Goal: Task Accomplishment & Management: Manage account settings

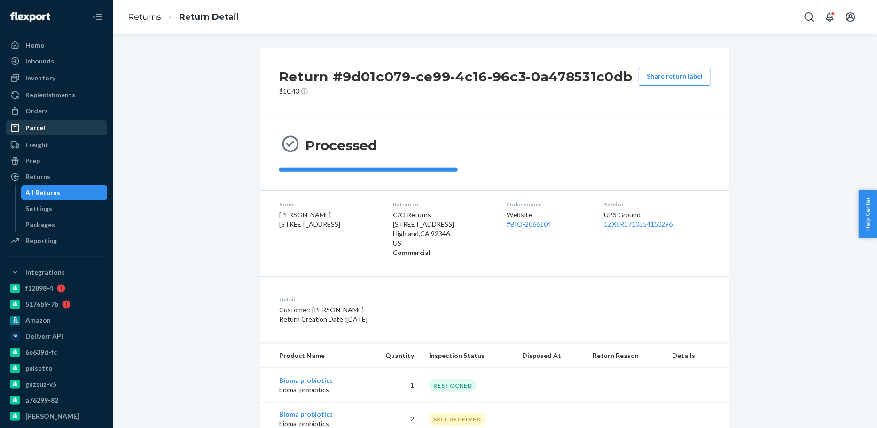
scroll to position [31, 0]
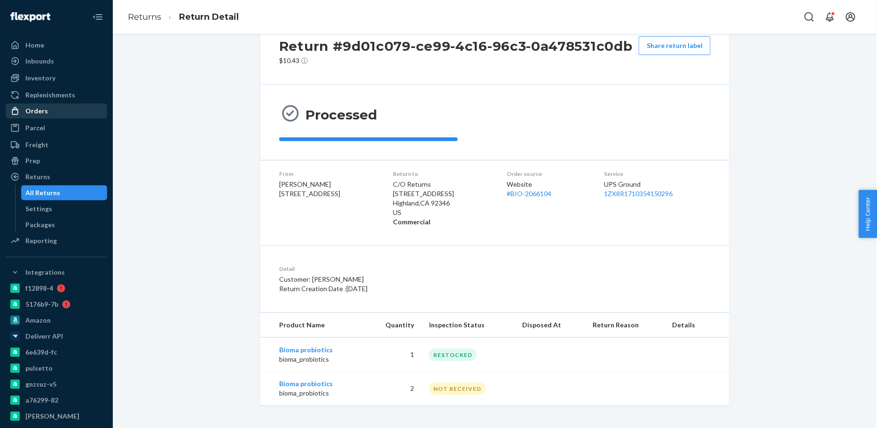
click at [59, 113] on div "Orders" at bounding box center [57, 110] width 100 height 13
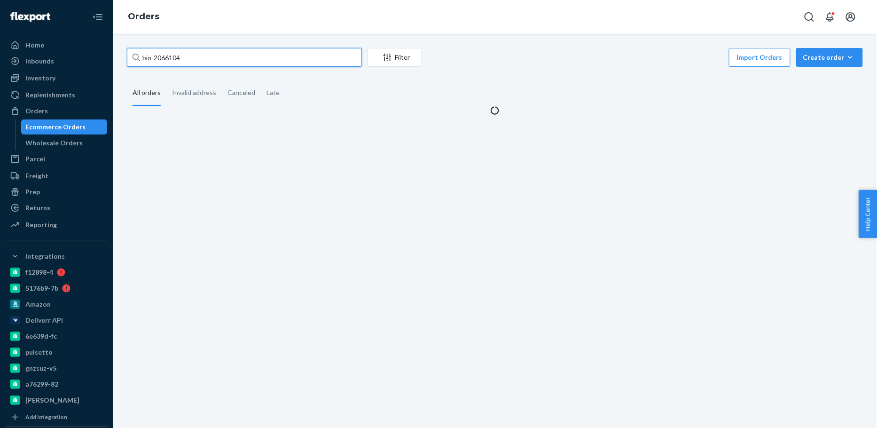
click at [168, 63] on input "bio-2066104" at bounding box center [244, 57] width 235 height 19
paste input "2479896"
type input "bio-2479896"
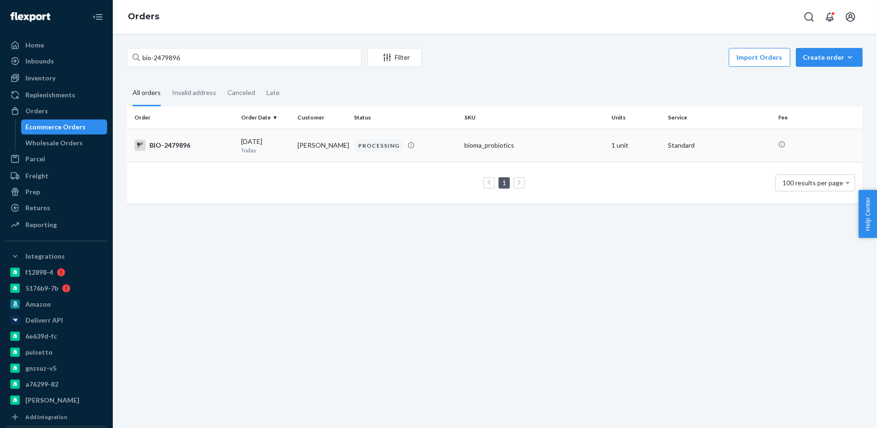
click at [286, 155] on td "[DATE] [DATE]" at bounding box center [265, 145] width 56 height 33
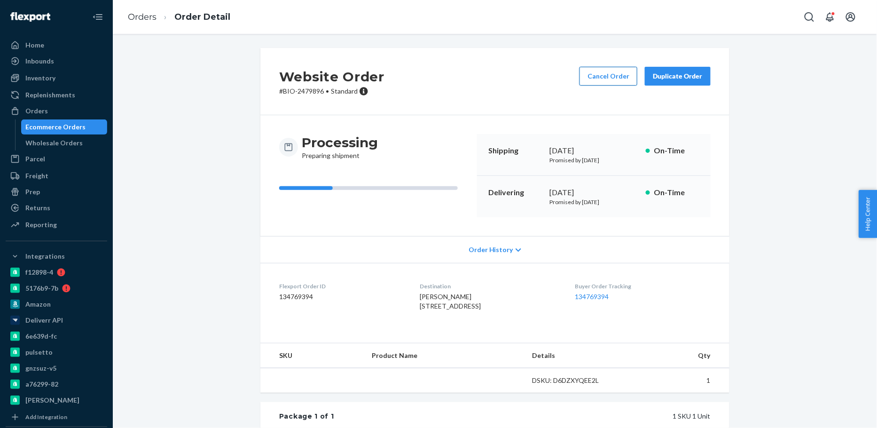
click at [608, 84] on button "Cancel Order" at bounding box center [609, 76] width 58 height 19
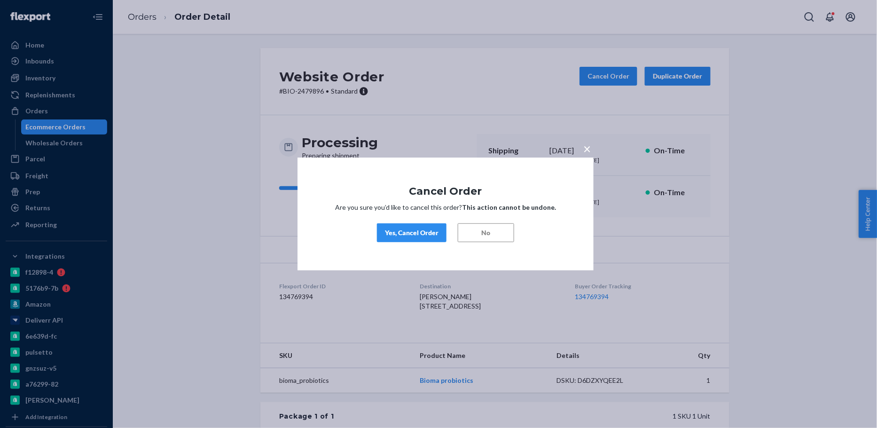
click at [403, 229] on div "Yes, Cancel Order" at bounding box center [412, 232] width 54 height 9
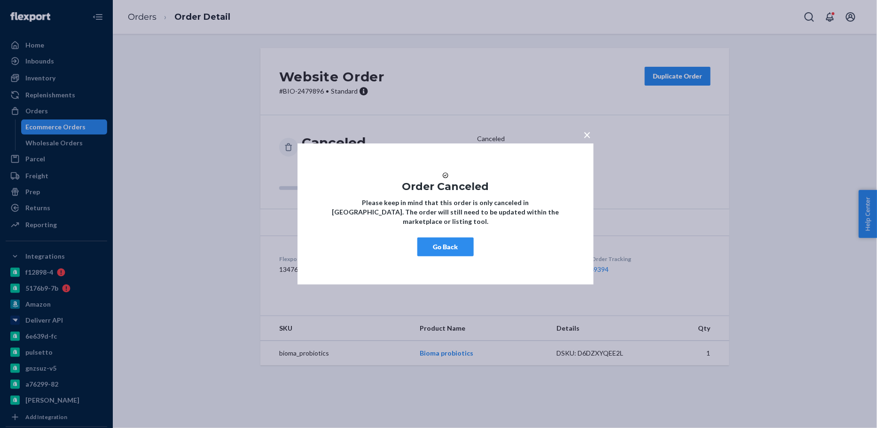
click at [430, 250] on button "Go Back" at bounding box center [446, 246] width 56 height 19
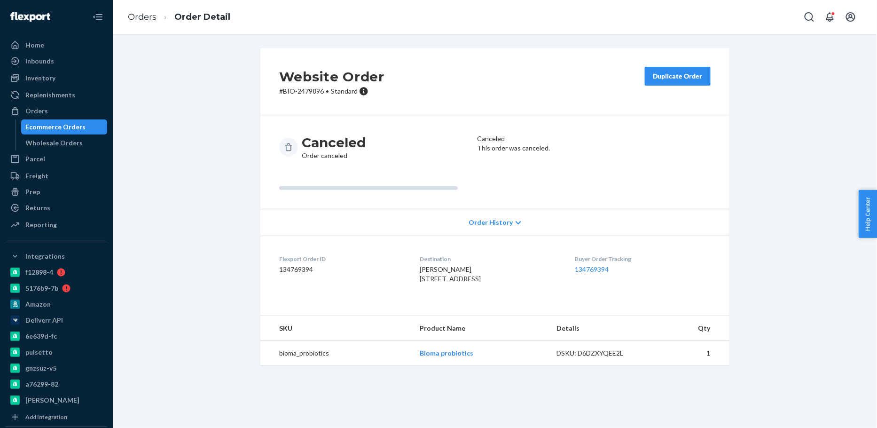
click at [64, 123] on div "Ecommerce Orders" at bounding box center [56, 126] width 60 height 9
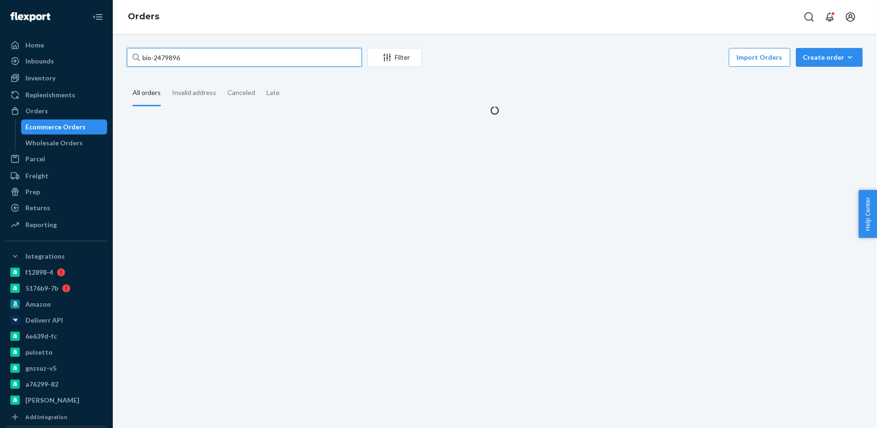
click at [215, 65] on input "bio-2479896" at bounding box center [244, 57] width 235 height 19
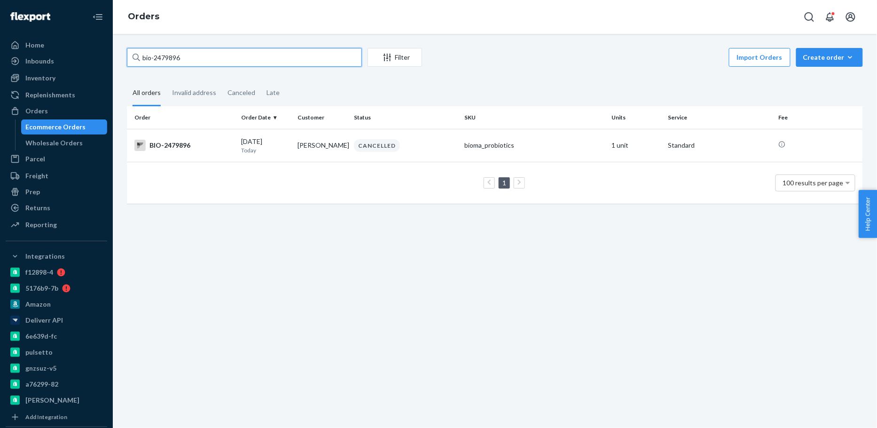
paste input "[PERSON_NAME]"
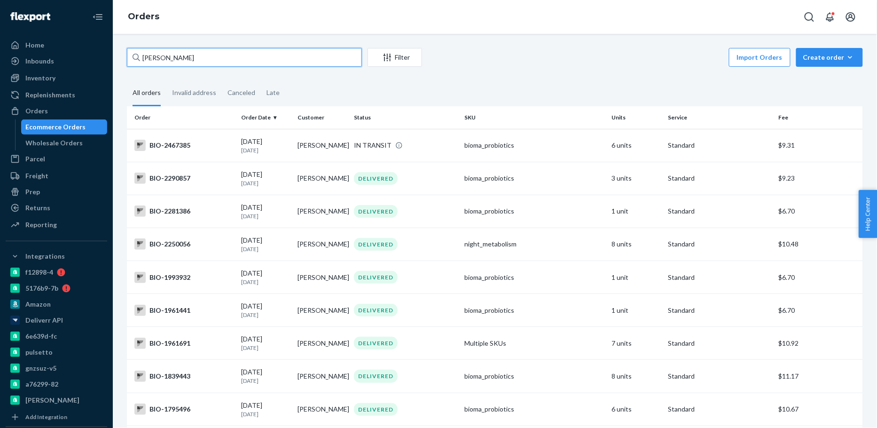
type input "[PERSON_NAME]"
click at [340, 158] on td "[PERSON_NAME]" at bounding box center [322, 145] width 56 height 33
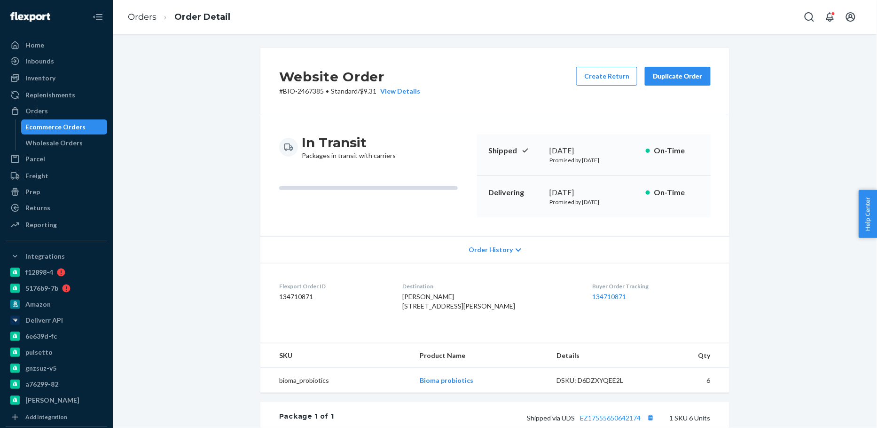
click at [307, 90] on p "# BIO-2467385 • Standard / $9.31 View Details" at bounding box center [349, 91] width 141 height 9
copy p "2467385"
click at [79, 126] on div "Ecommerce Orders" at bounding box center [56, 126] width 60 height 9
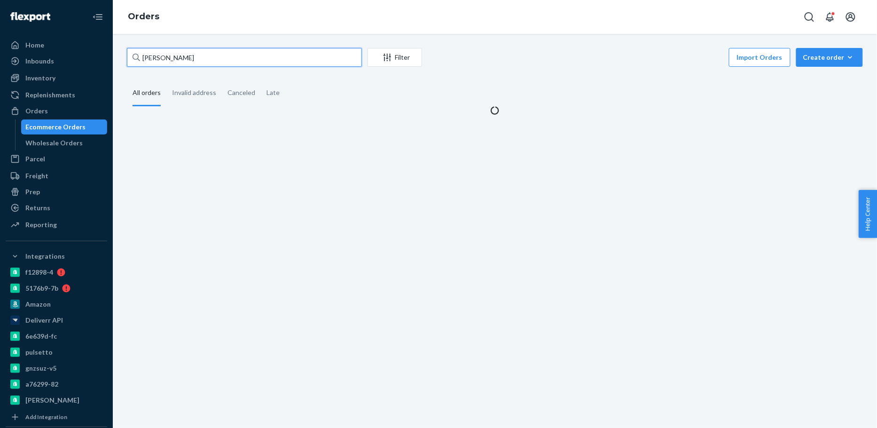
click at [160, 58] on input "[PERSON_NAME]" at bounding box center [244, 57] width 235 height 19
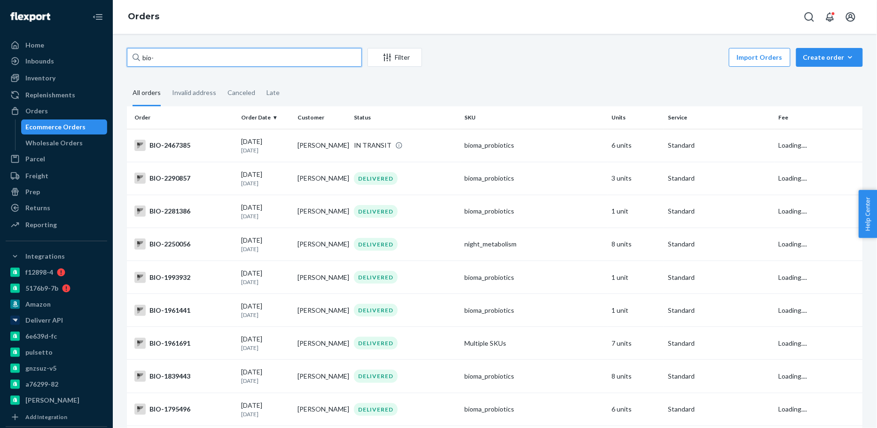
paste input "2325452"
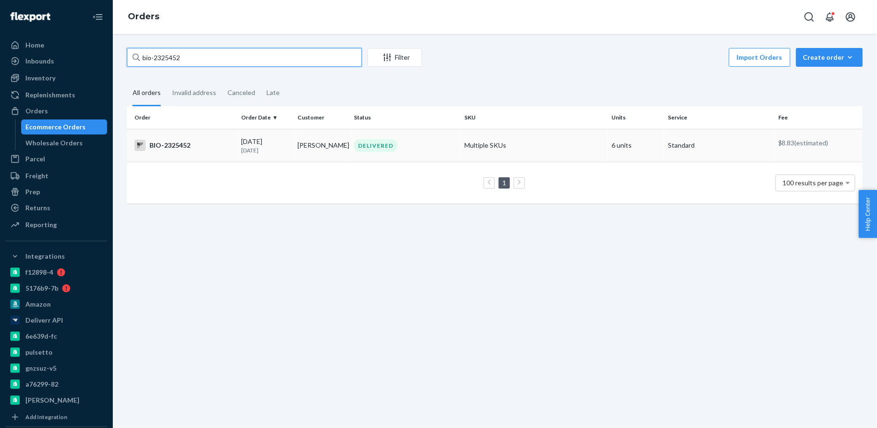
type input "bio-2325452"
click at [277, 149] on p "[DATE]" at bounding box center [265, 150] width 49 height 8
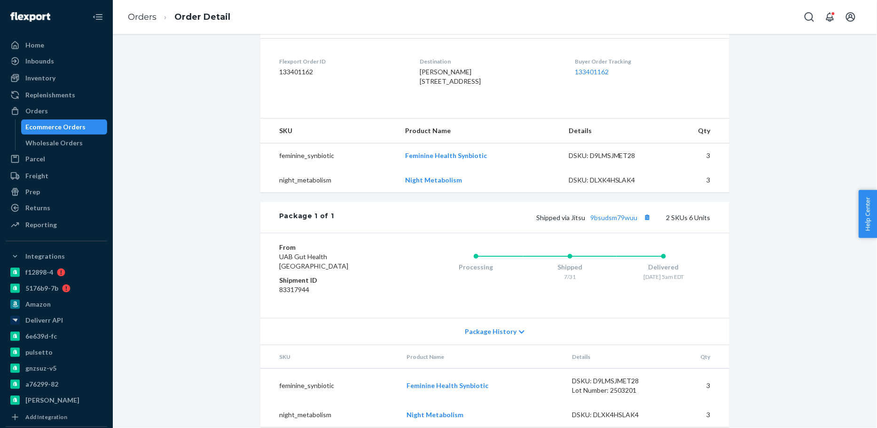
scroll to position [252, 0]
